Goal: Find specific page/section: Find specific page/section

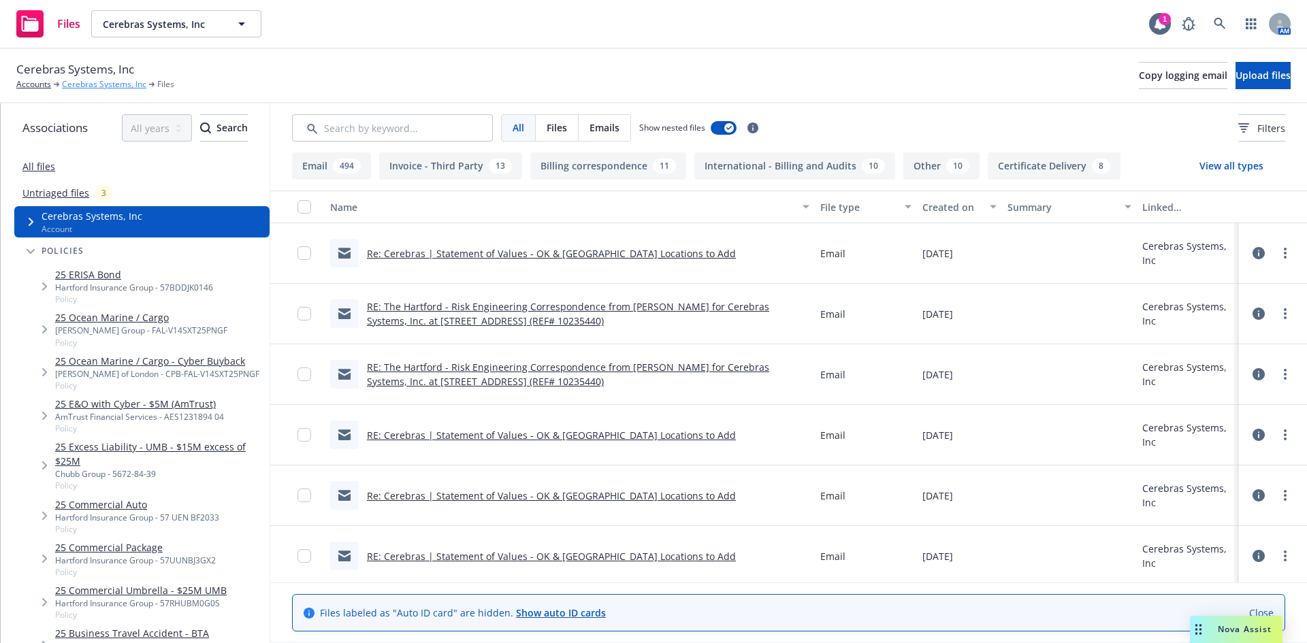
click at [97, 82] on link "Cerebras Systems, Inc" at bounding box center [104, 84] width 84 height 12
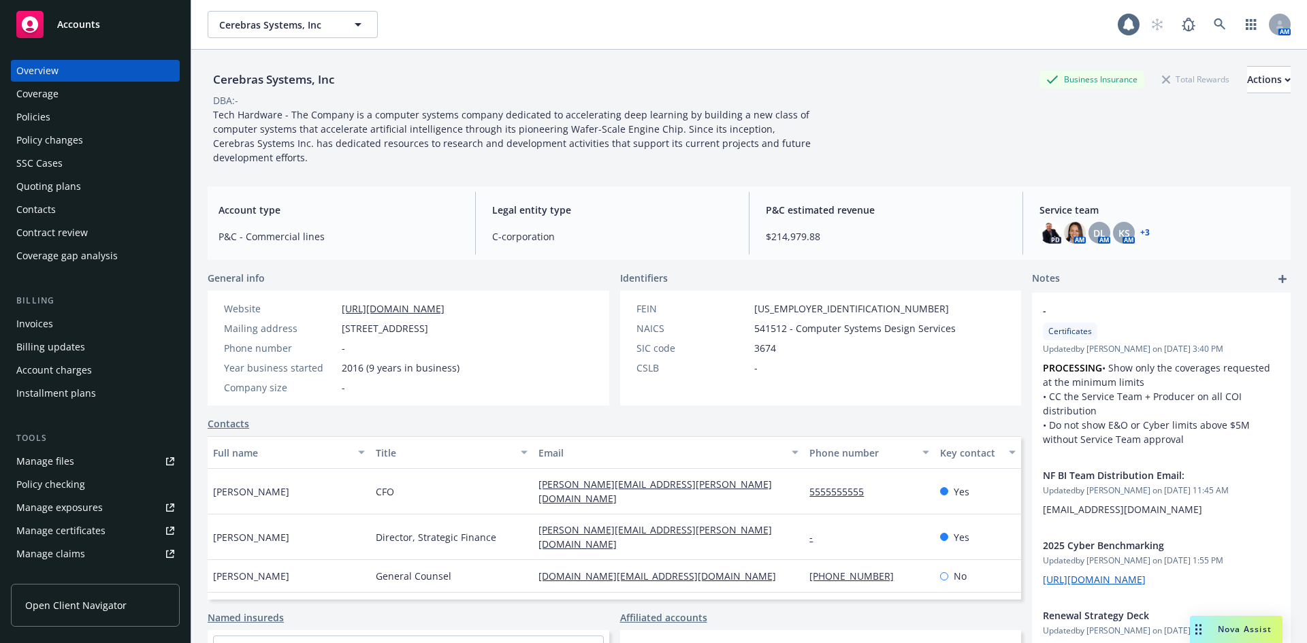
click at [67, 120] on div "Policies" at bounding box center [95, 117] width 158 height 22
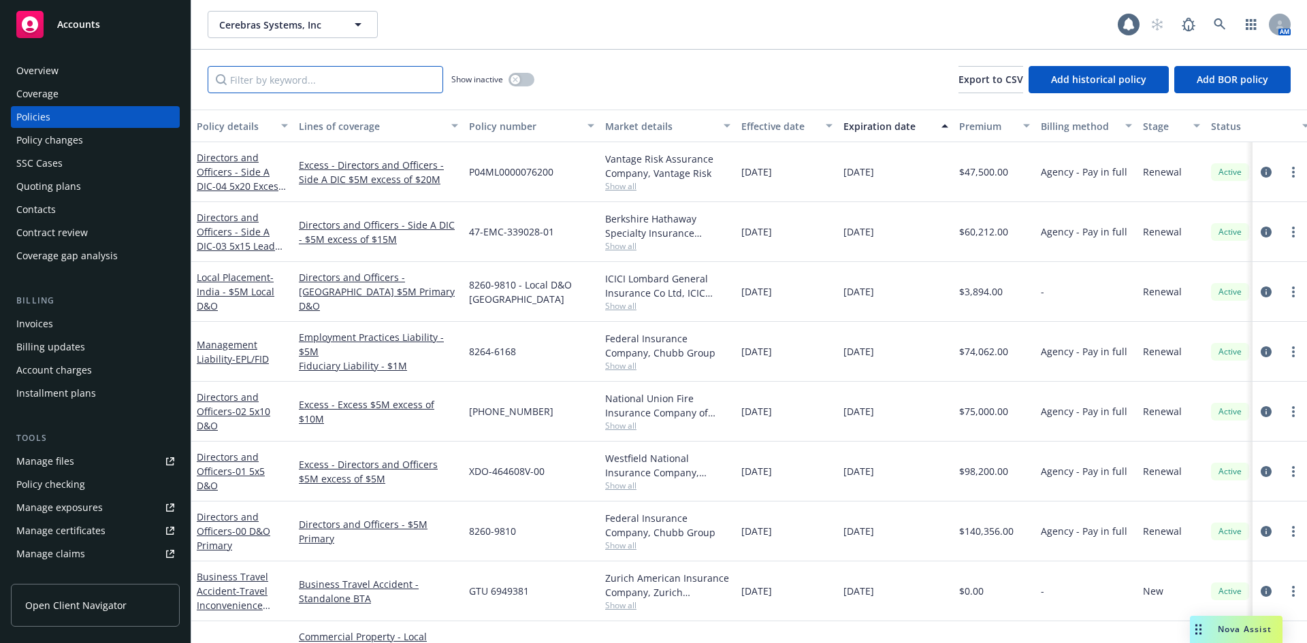
click at [294, 84] on input "Filter by keyword..." at bounding box center [325, 79] width 235 height 27
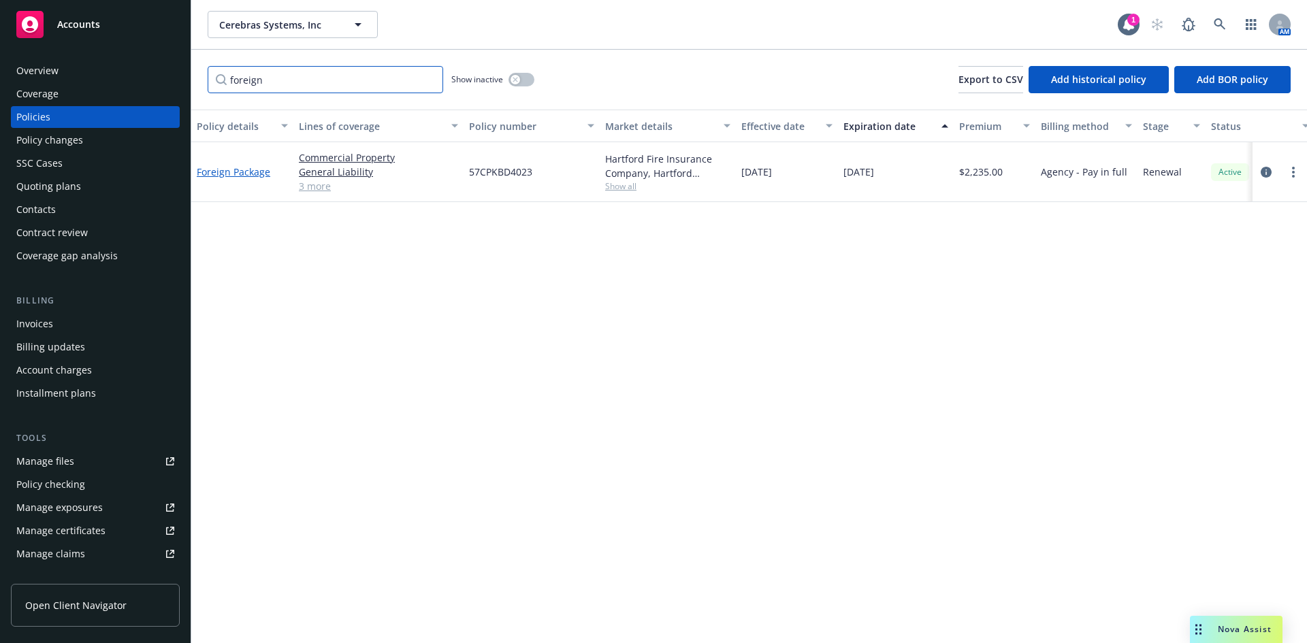
type input "foreign"
click at [235, 174] on link "Foreign Package" at bounding box center [233, 171] width 73 height 13
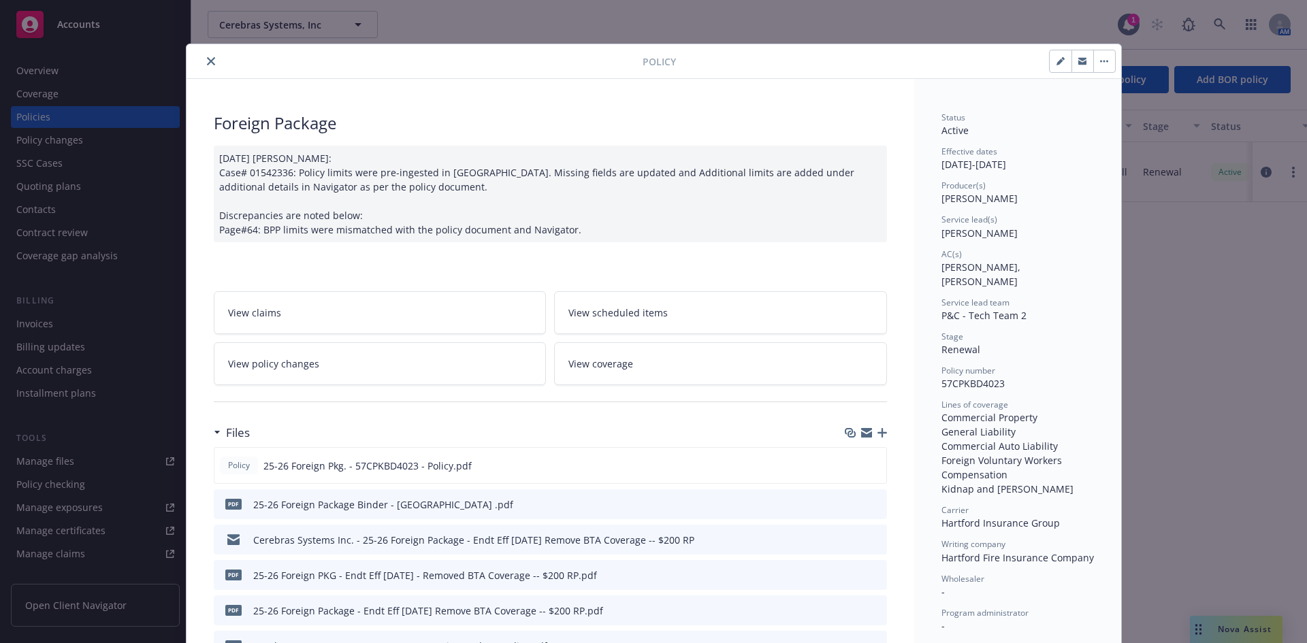
scroll to position [68, 0]
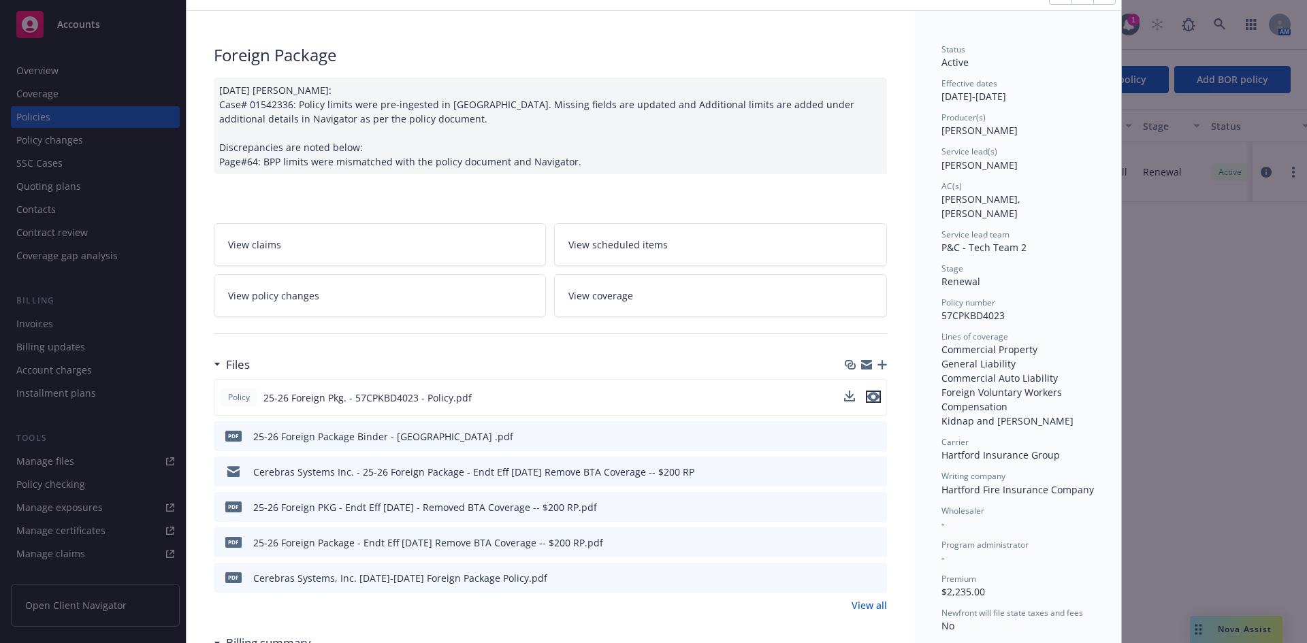
click at [867, 395] on icon "preview file" at bounding box center [873, 397] width 12 height 10
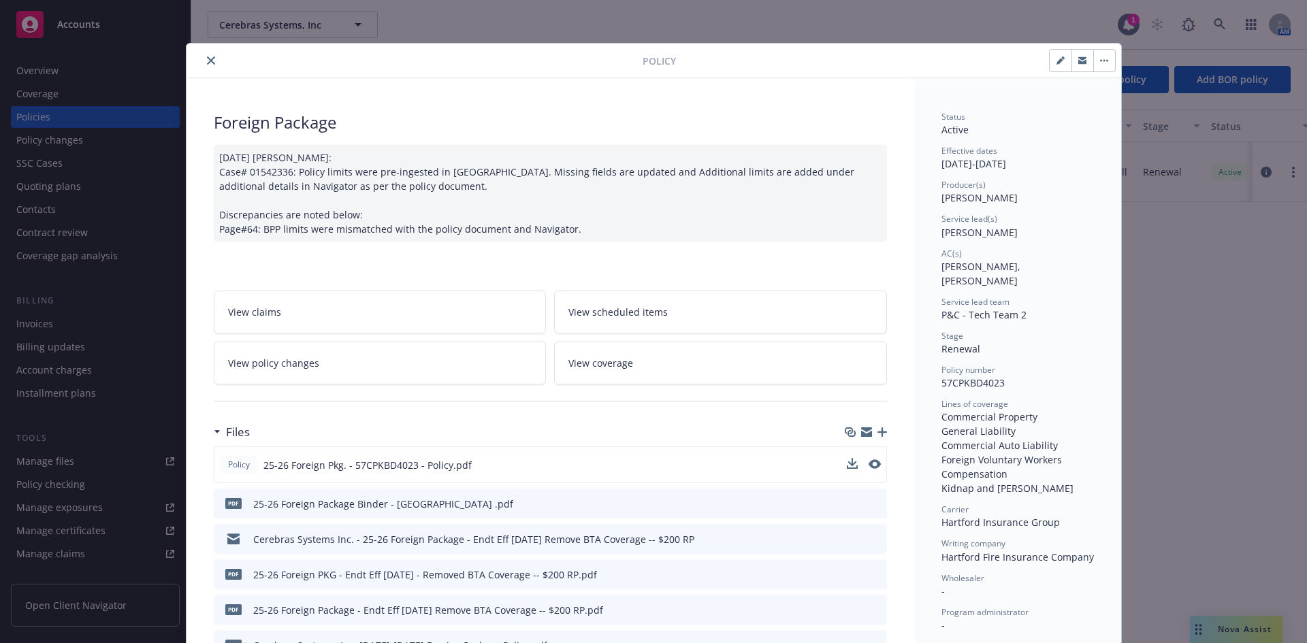
scroll to position [0, 0]
click at [208, 61] on icon "close" at bounding box center [211, 61] width 8 height 8
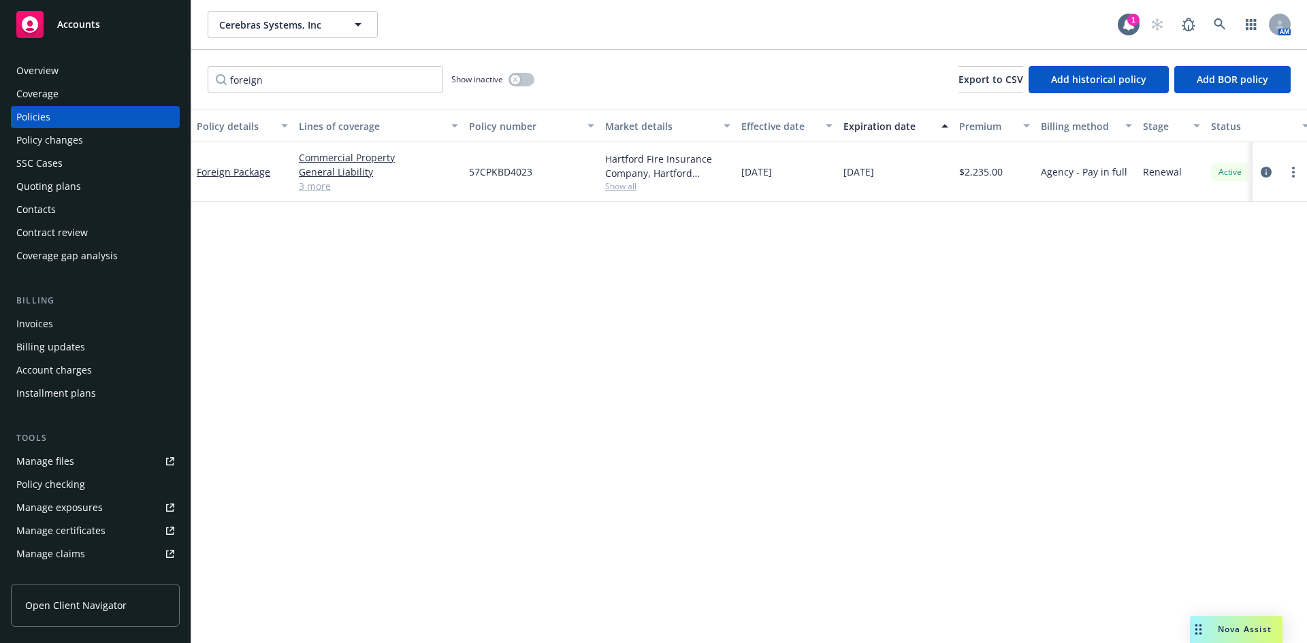
click at [105, 71] on div "Overview" at bounding box center [95, 71] width 158 height 22
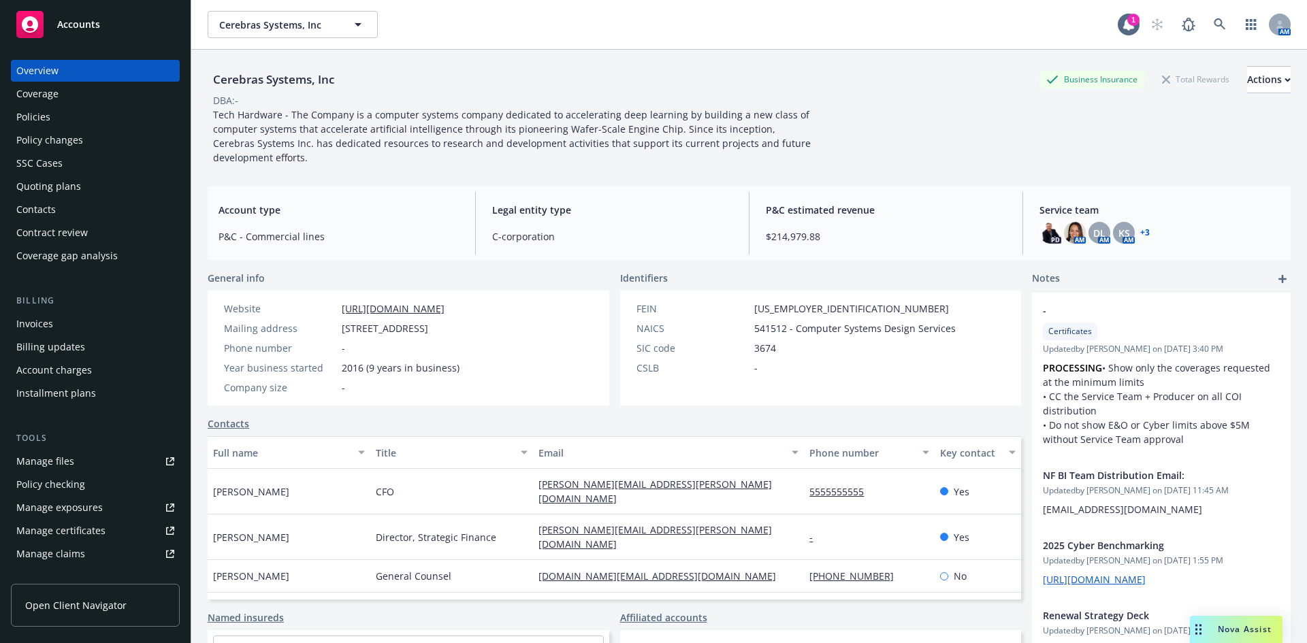
click at [44, 115] on div "Policies" at bounding box center [33, 117] width 34 height 22
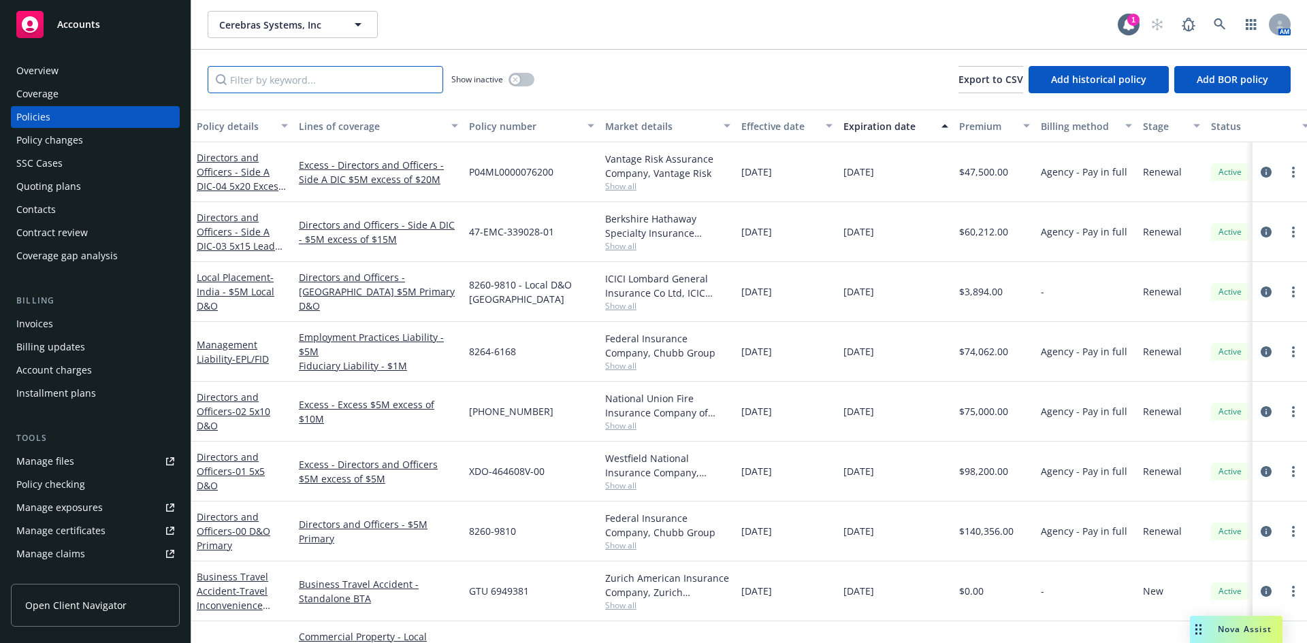
drag, startPoint x: 314, startPoint y: 88, endPoint x: 309, endPoint y: 80, distance: 9.5
click at [310, 82] on input "Filter by keyword..." at bounding box center [325, 79] width 235 height 27
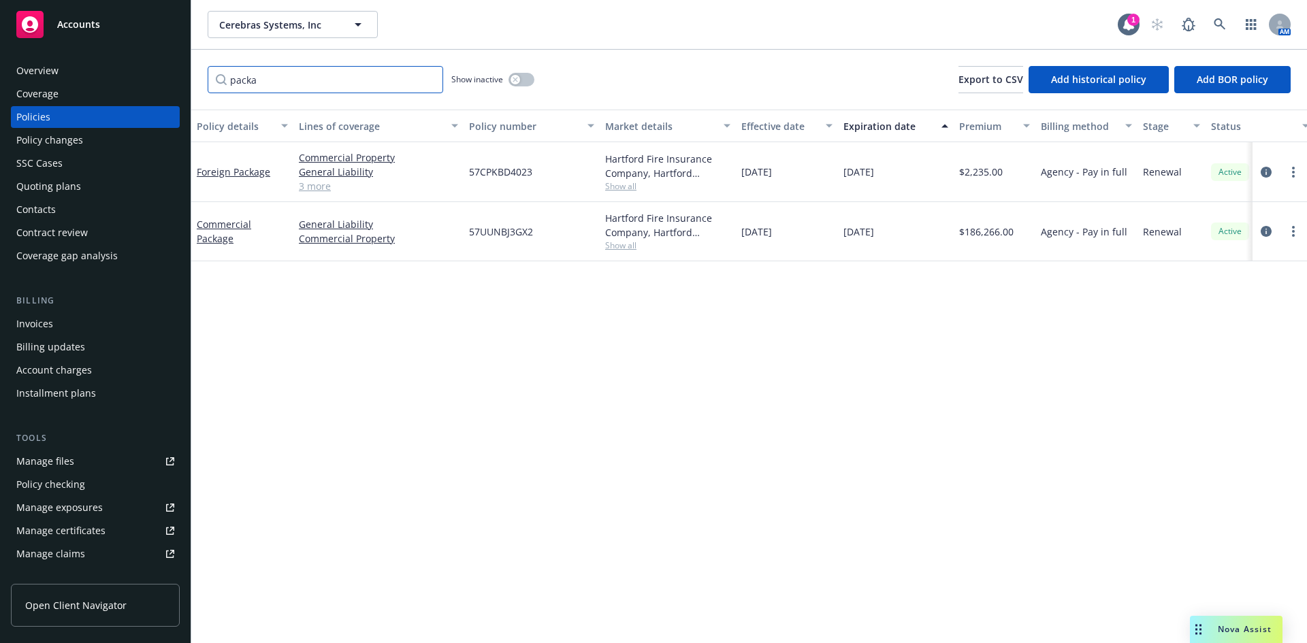
type input "packa"
drag, startPoint x: 525, startPoint y: 232, endPoint x: 981, endPoint y: 163, distance: 461.1
click at [471, 228] on div "57UUNBJ3GX2" at bounding box center [531, 231] width 136 height 59
click at [222, 229] on link "Commercial Package" at bounding box center [224, 231] width 54 height 27
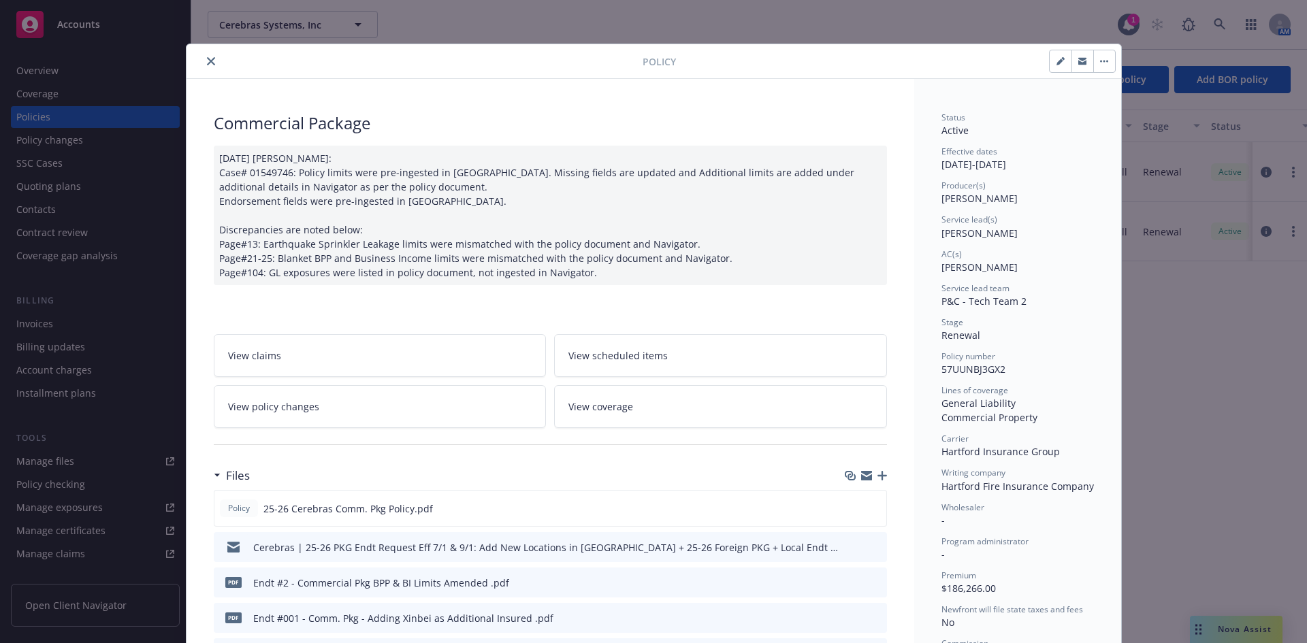
click at [866, 474] on icon "button" at bounding box center [866, 475] width 11 height 11
